Goal: Entertainment & Leisure: Consume media (video, audio)

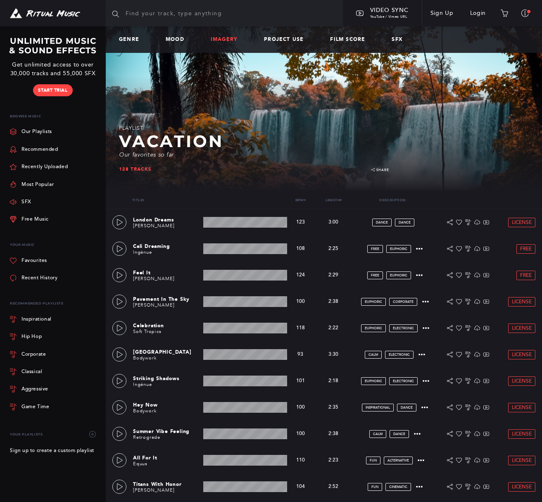
click at [225, 41] on link "Imagery" at bounding box center [227, 40] width 33 height 6
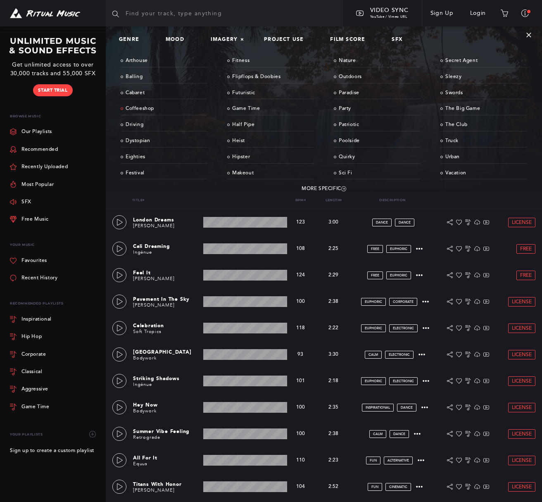
click at [141, 109] on link "Coffeeshop" at bounding box center [164, 109] width 87 height 13
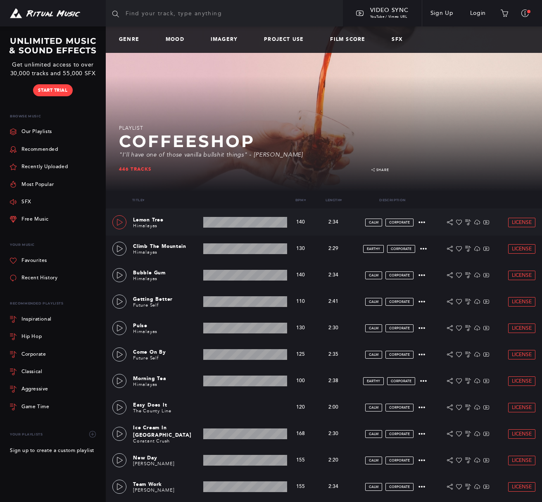
click at [117, 221] on icon at bounding box center [120, 222] width 7 height 7
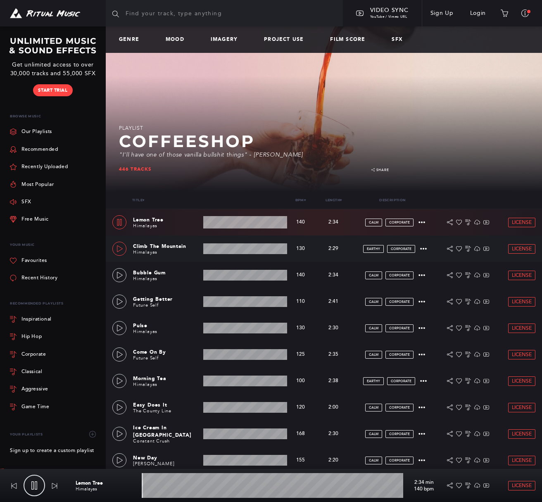
click at [118, 248] on icon at bounding box center [120, 249] width 7 height 7
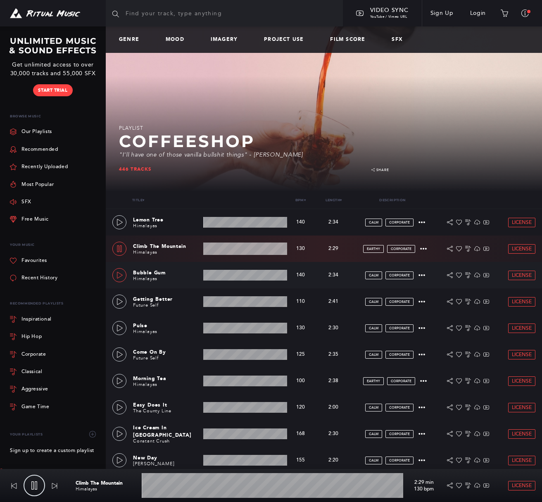
click at [121, 276] on icon at bounding box center [120, 275] width 7 height 7
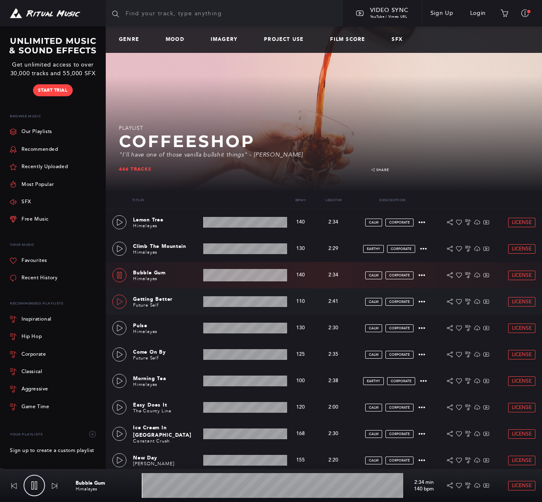
click at [119, 300] on icon at bounding box center [120, 301] width 7 height 7
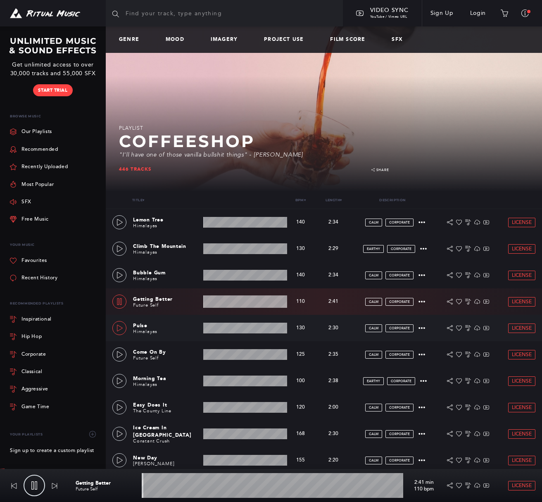
click at [119, 327] on icon at bounding box center [120, 328] width 7 height 7
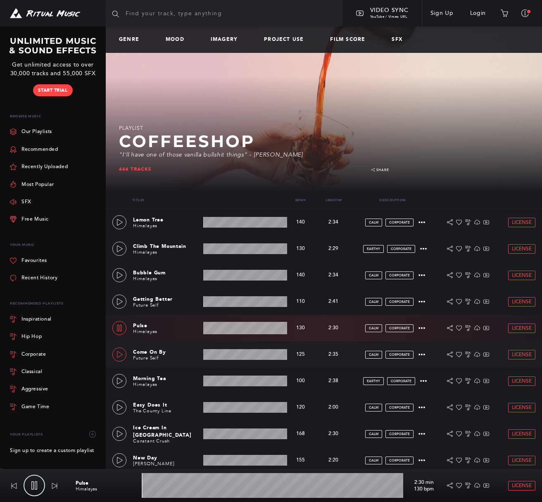
click at [120, 352] on icon at bounding box center [120, 354] width 7 height 7
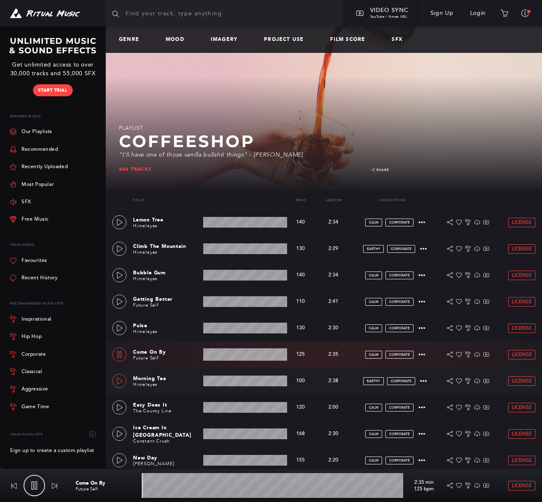
click at [119, 379] on icon at bounding box center [120, 381] width 6 height 7
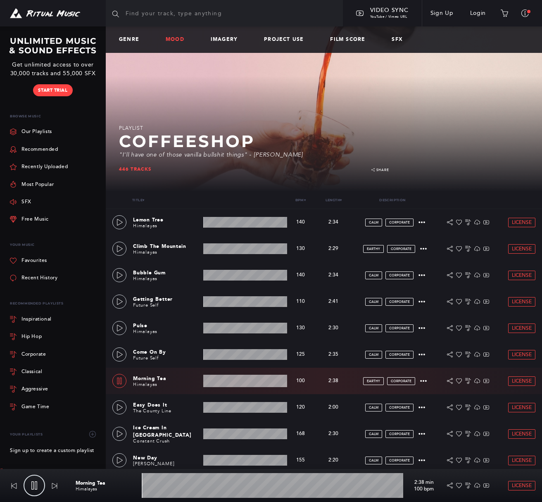
click at [174, 39] on link "Mood" at bounding box center [178, 40] width 25 height 6
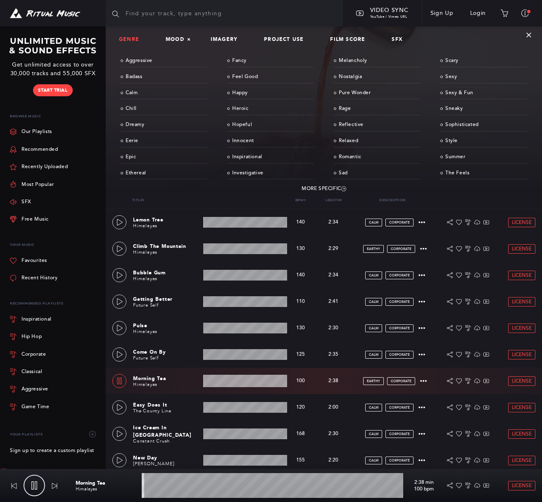
click at [135, 40] on link "Genre" at bounding box center [132, 40] width 27 height 6
click at [230, 40] on link "Imagery" at bounding box center [227, 40] width 33 height 6
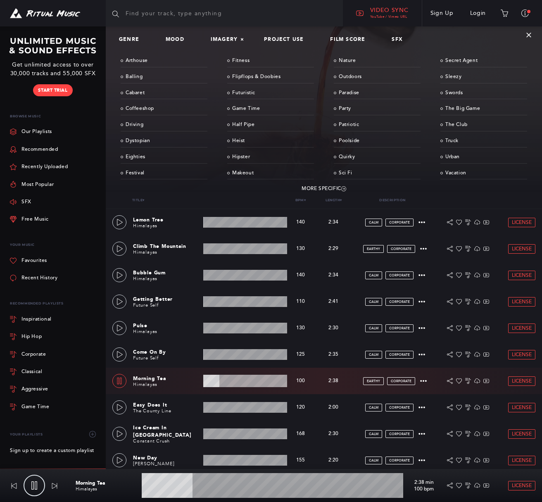
type input "19.63"
